Goal: Navigation & Orientation: Go to known website

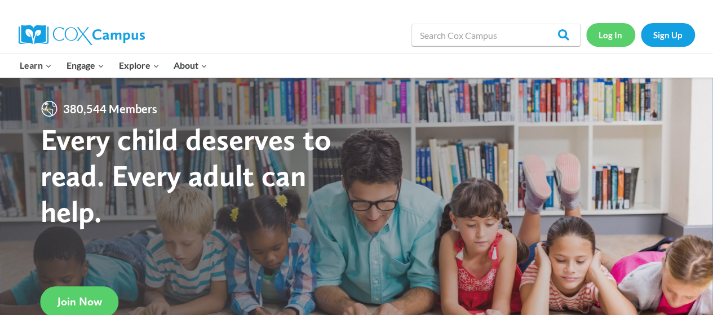
click at [618, 33] on link "Log In" at bounding box center [611, 34] width 49 height 23
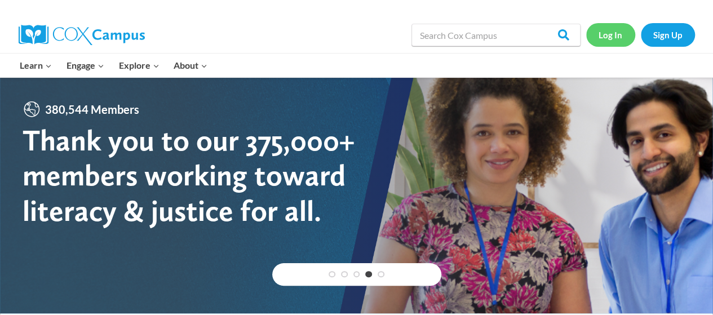
click at [611, 29] on link "Log In" at bounding box center [611, 34] width 49 height 23
